Goal: Task Accomplishment & Management: Use online tool/utility

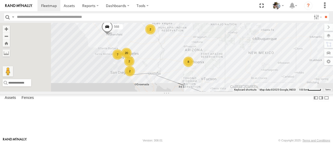
drag, startPoint x: 188, startPoint y: 104, endPoint x: 246, endPoint y: 100, distance: 58.6
click at [246, 91] on div "484 568 20 8 7 2 2 2" at bounding box center [166, 57] width 333 height 69
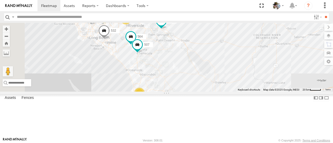
drag, startPoint x: 200, startPoint y: 75, endPoint x: 231, endPoint y: 90, distance: 34.2
click at [231, 90] on div "484 568 508 17 2 509 532 564 483 2 507 567" at bounding box center [166, 57] width 333 height 69
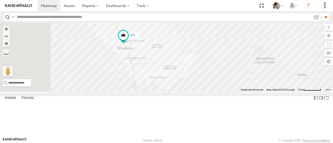
drag, startPoint x: 164, startPoint y: 73, endPoint x: 186, endPoint y: 93, distance: 30.0
click at [186, 91] on div "484 568 508 509 532 564 483 507 567 565 597" at bounding box center [166, 57] width 333 height 69
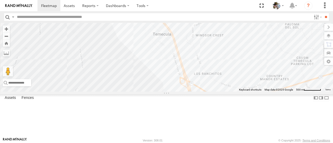
drag, startPoint x: 217, startPoint y: 44, endPoint x: 214, endPoint y: 88, distance: 43.2
click at [214, 88] on div "484 568 508 509 532 564 483 507 567 565 597" at bounding box center [166, 57] width 333 height 69
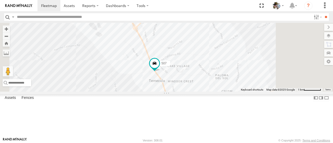
click at [159, 68] on span at bounding box center [154, 63] width 9 height 9
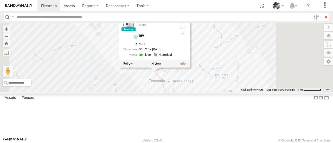
click at [161, 66] on label at bounding box center [156, 64] width 10 height 4
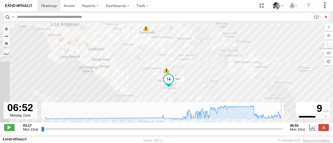
drag, startPoint x: 43, startPoint y: 133, endPoint x: 285, endPoint y: 132, distance: 242.5
type input "**********"
click at [283, 132] on input "range" at bounding box center [161, 129] width 241 height 5
click at [49, 7] on span at bounding box center [49, 5] width 16 height 5
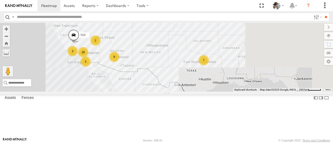
drag, startPoint x: 233, startPoint y: 83, endPoint x: 205, endPoint y: 62, distance: 35.1
click at [205, 62] on div "568 484 26 8 7 3 2 3" at bounding box center [166, 57] width 333 height 69
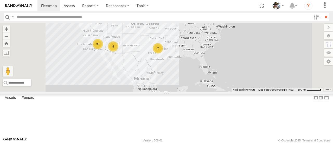
drag, startPoint x: 235, startPoint y: 78, endPoint x: 221, endPoint y: 77, distance: 14.1
click at [221, 77] on div "484 35 8 7" at bounding box center [166, 57] width 333 height 69
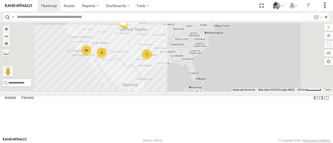
click at [257, 71] on div "484 35 8 7" at bounding box center [166, 57] width 333 height 69
